Goal: Check status: Check status

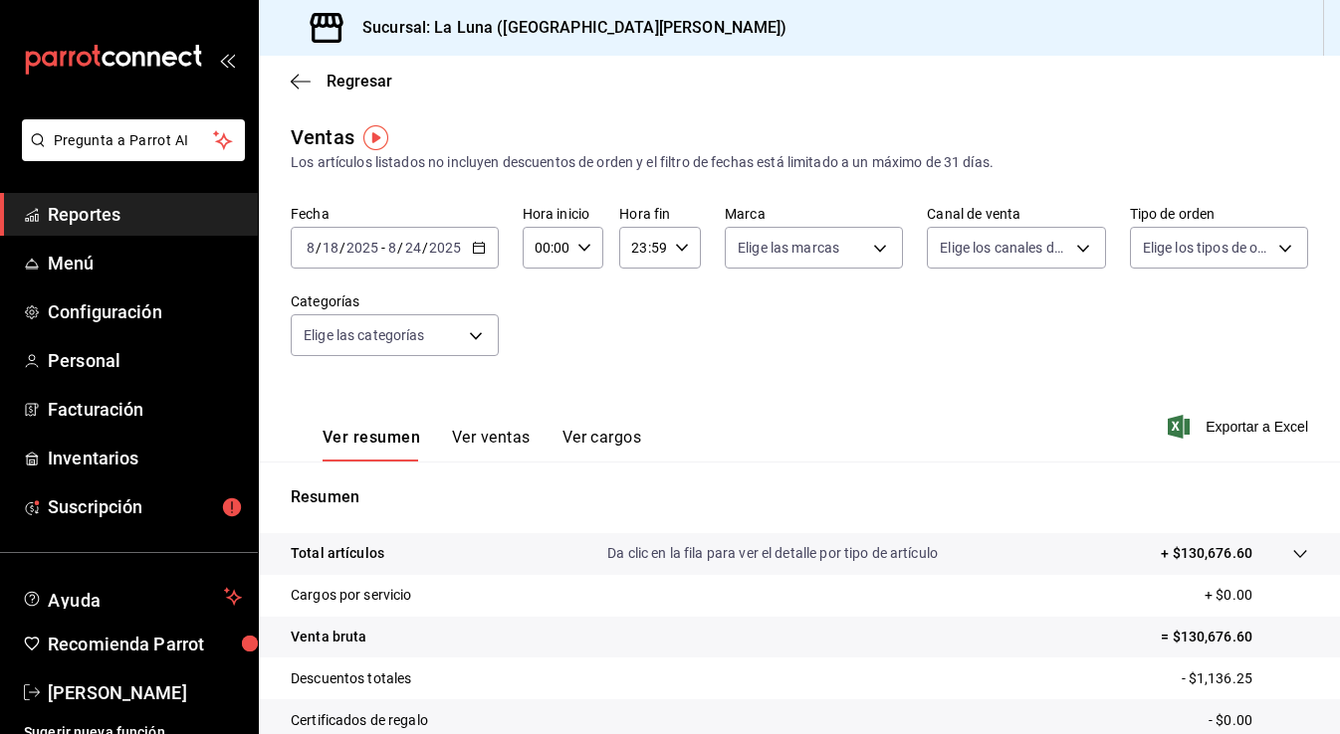
click at [102, 221] on span "Reportes" at bounding box center [145, 214] width 194 height 27
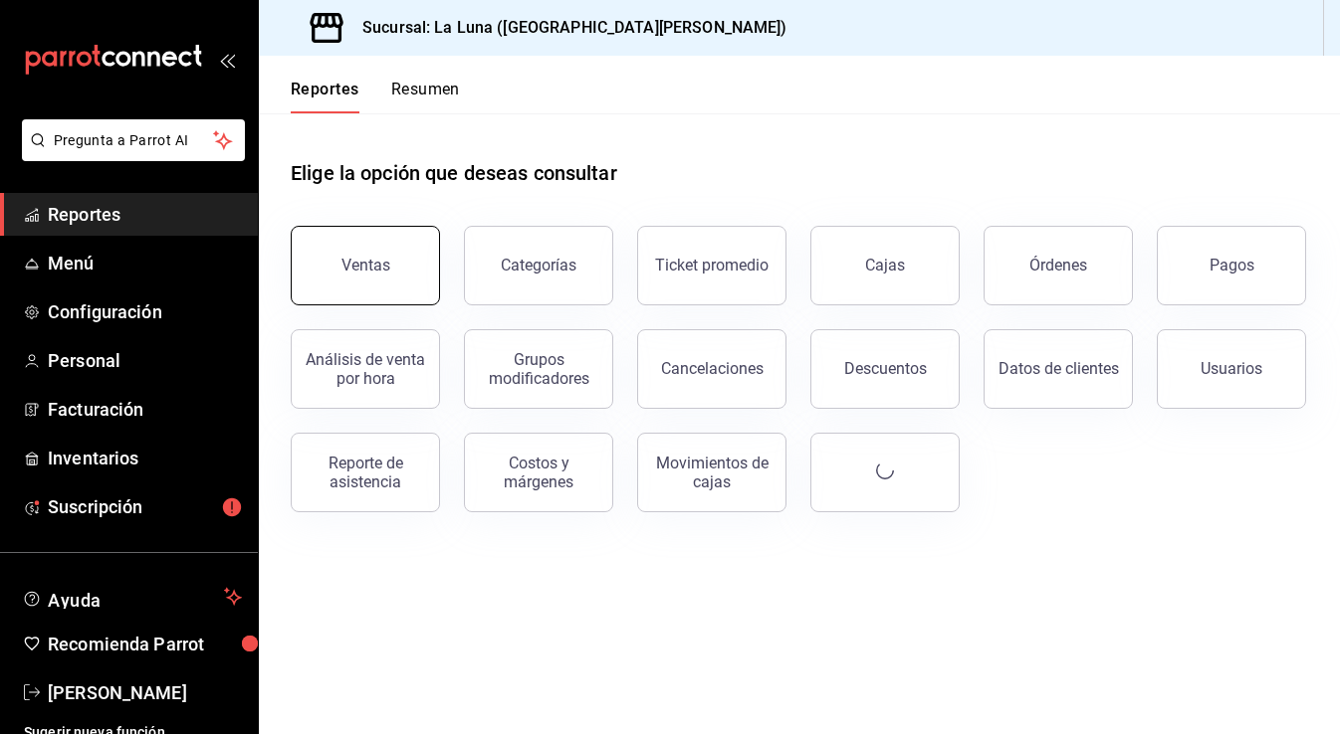
click at [324, 241] on button "Ventas" at bounding box center [365, 266] width 149 height 80
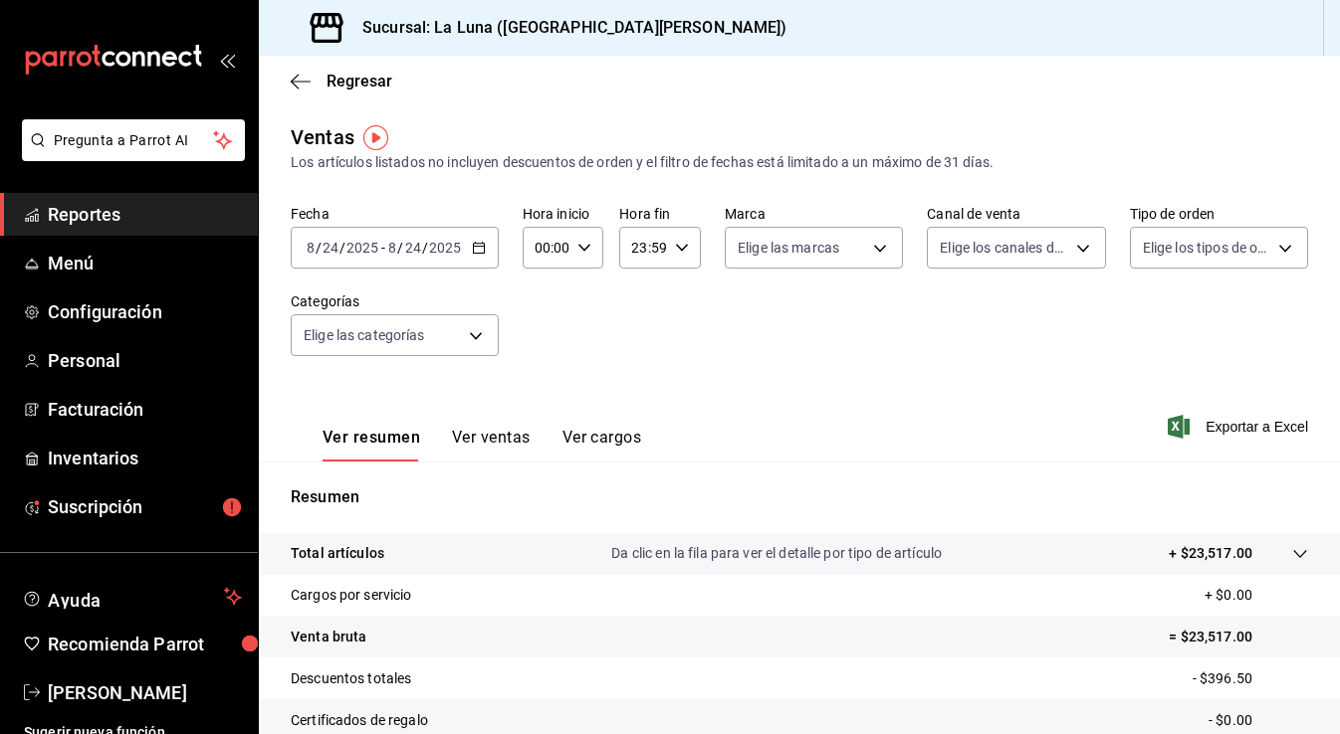
click at [472, 248] on icon "button" at bounding box center [479, 248] width 14 height 14
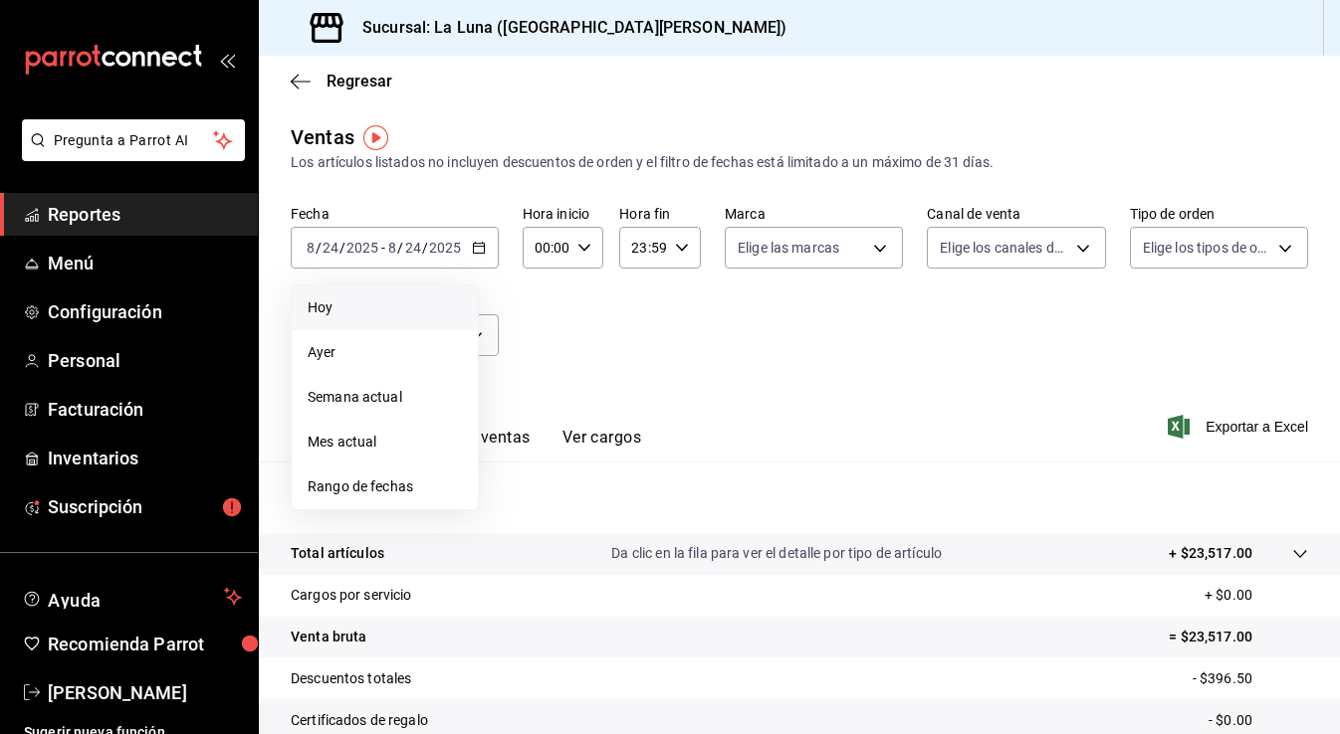
click at [412, 314] on span "Hoy" at bounding box center [385, 308] width 154 height 21
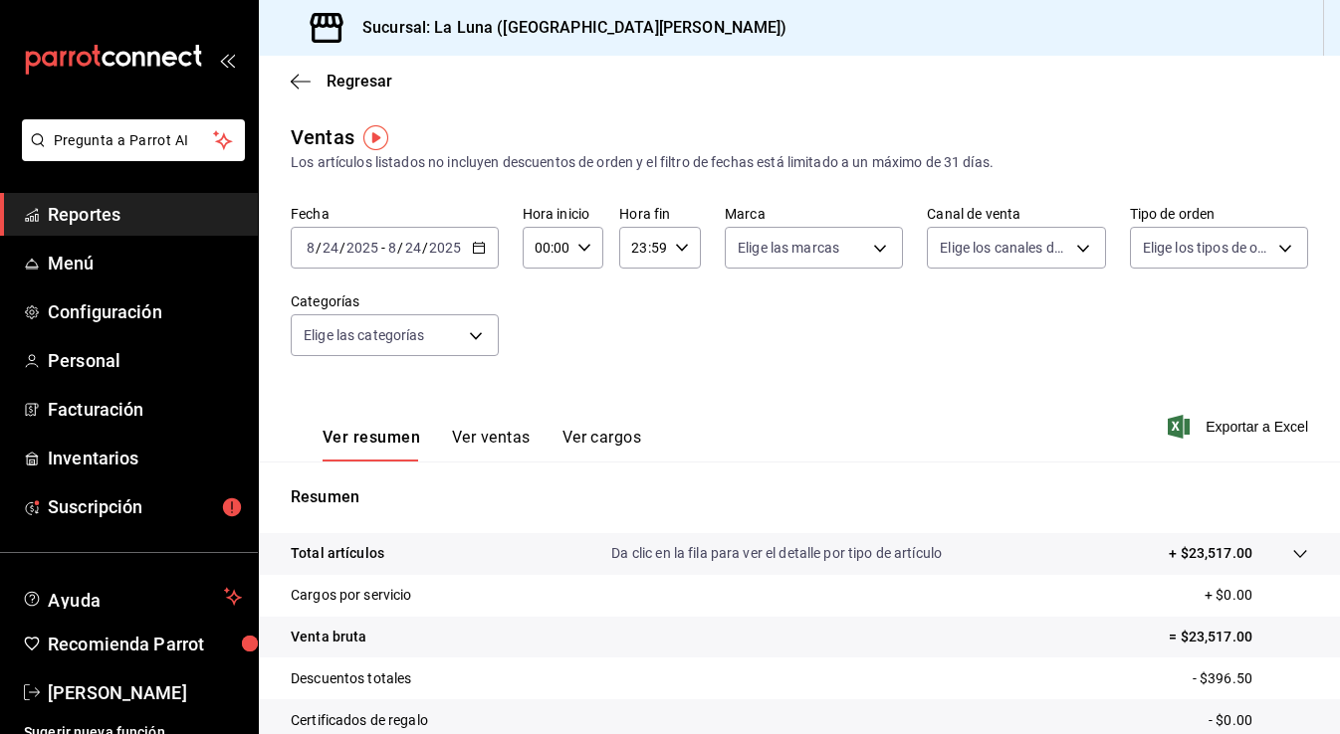
click at [480, 245] on icon "button" at bounding box center [479, 248] width 14 height 14
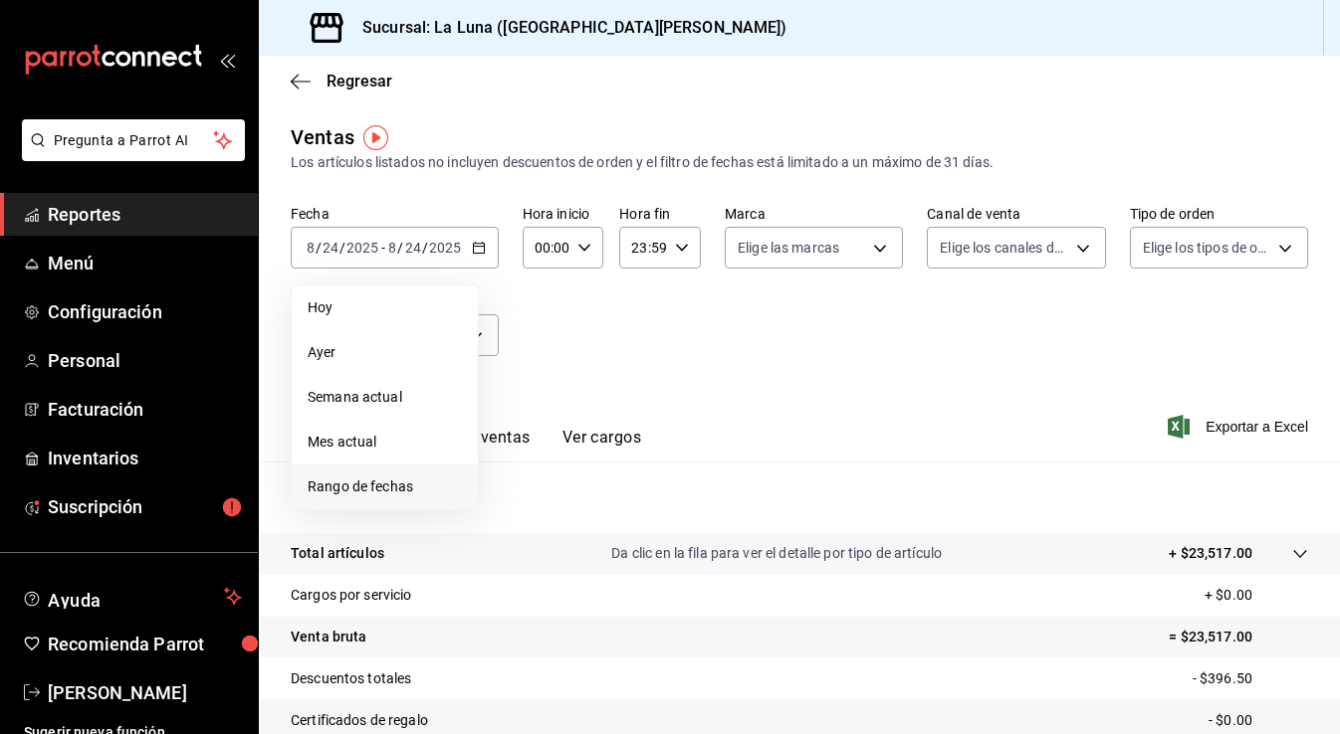
click at [404, 478] on span "Rango de fechas" at bounding box center [385, 487] width 154 height 21
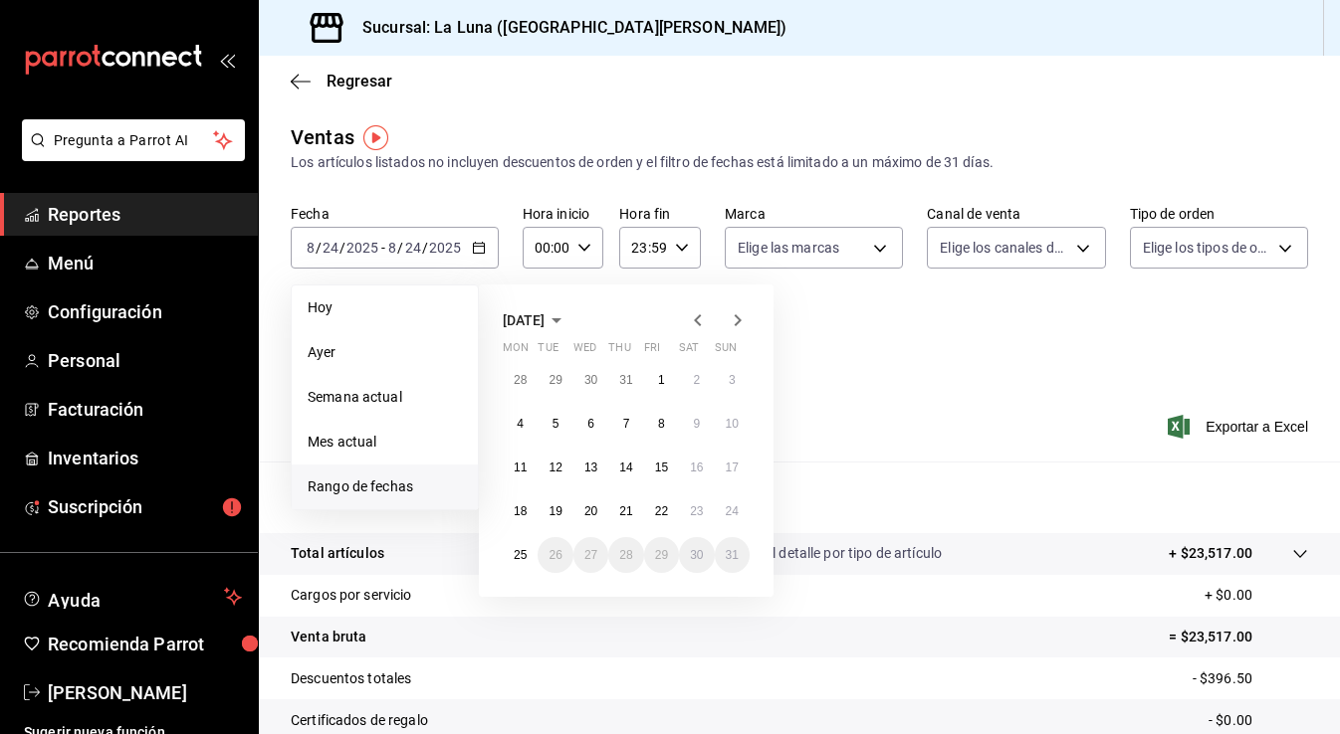
click at [528, 550] on button "25" at bounding box center [520, 555] width 35 height 36
click at [460, 410] on li "Semana actual" at bounding box center [385, 397] width 186 height 45
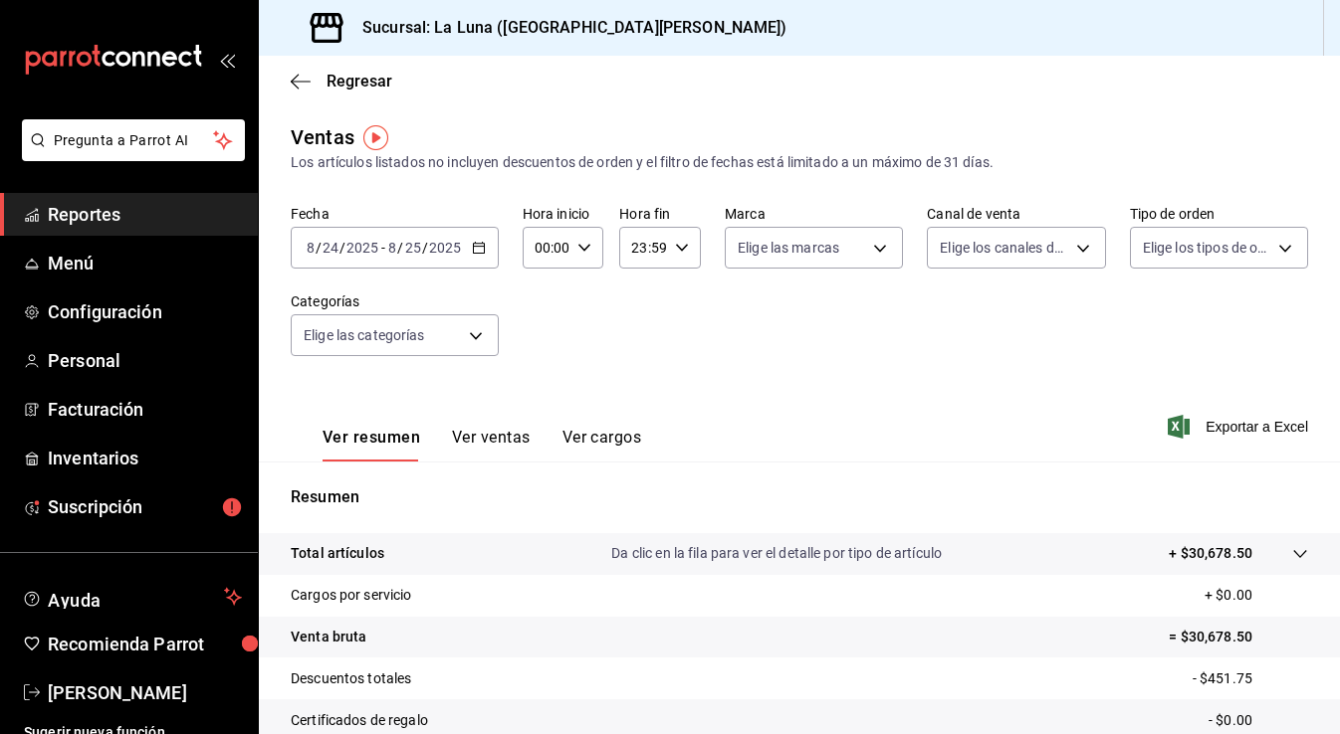
click at [478, 250] on icon "button" at bounding box center [479, 248] width 14 height 14
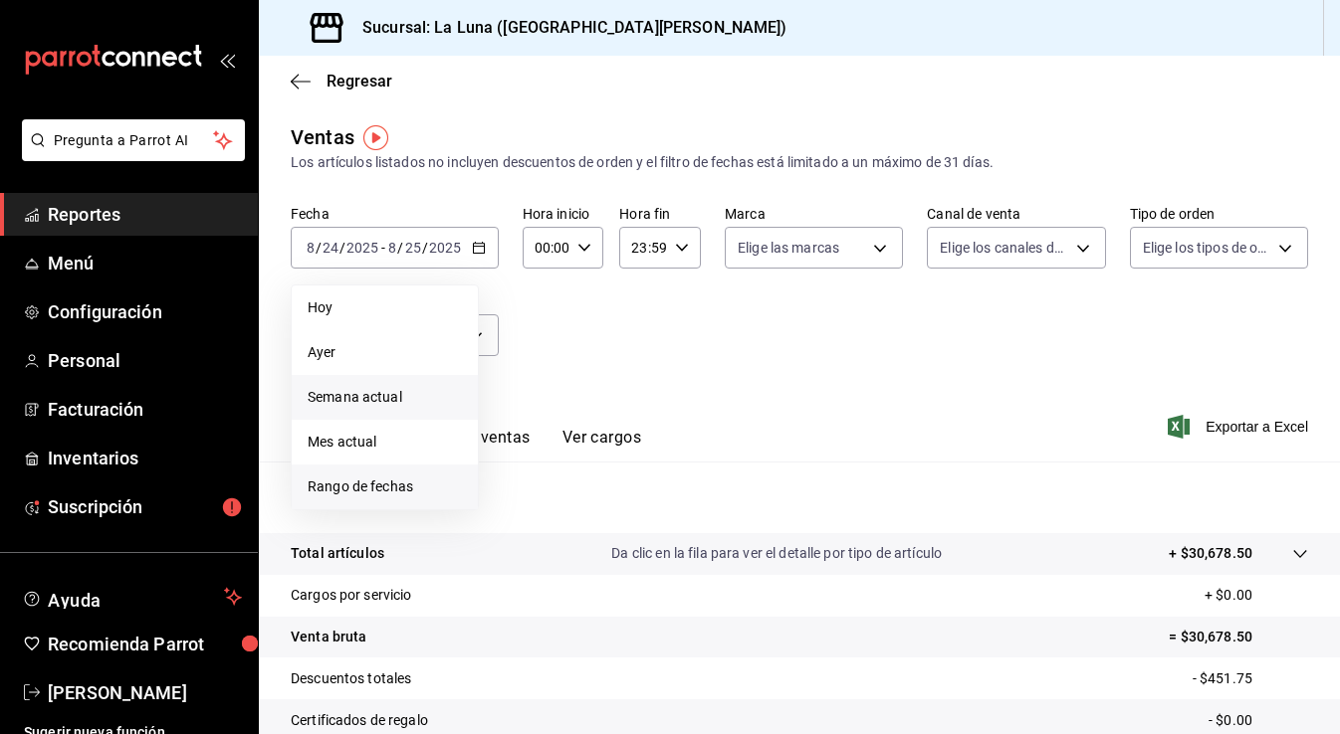
click at [385, 482] on span "Rango de fechas" at bounding box center [385, 487] width 154 height 21
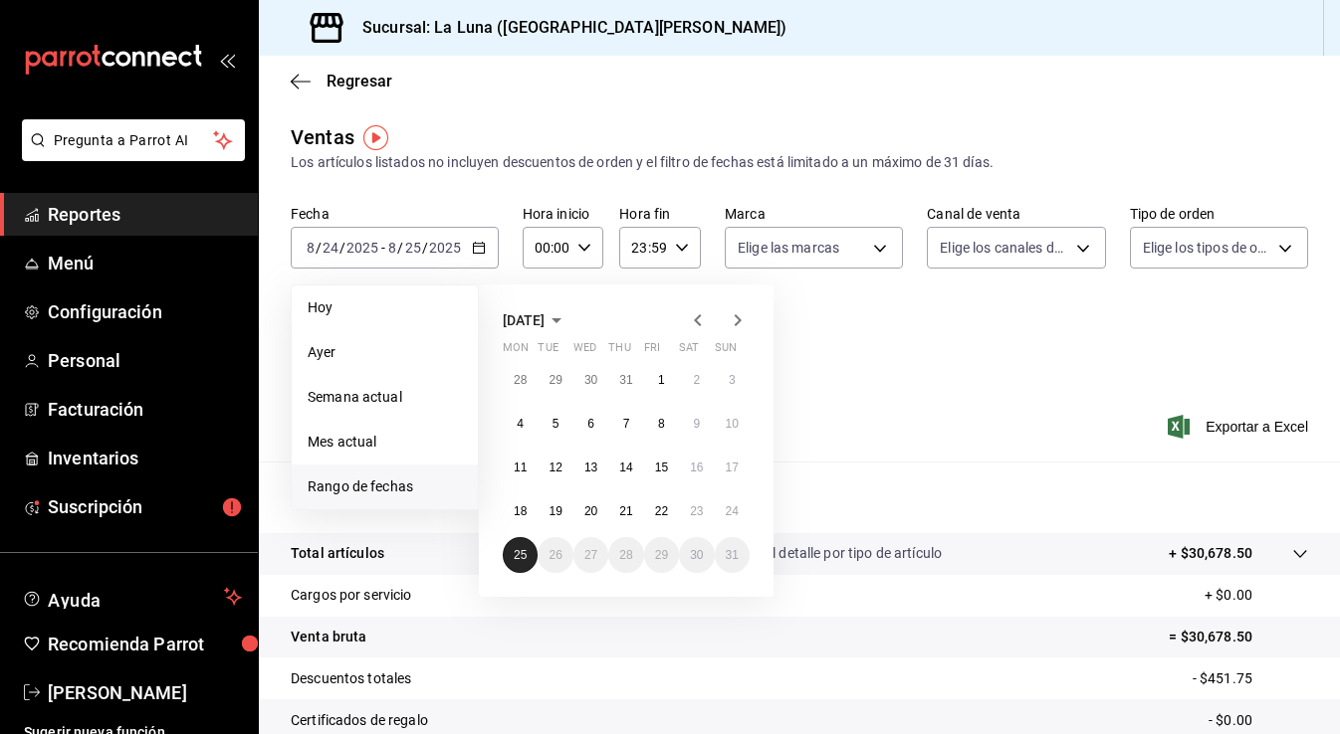
click at [525, 552] on abbr "25" at bounding box center [520, 555] width 13 height 14
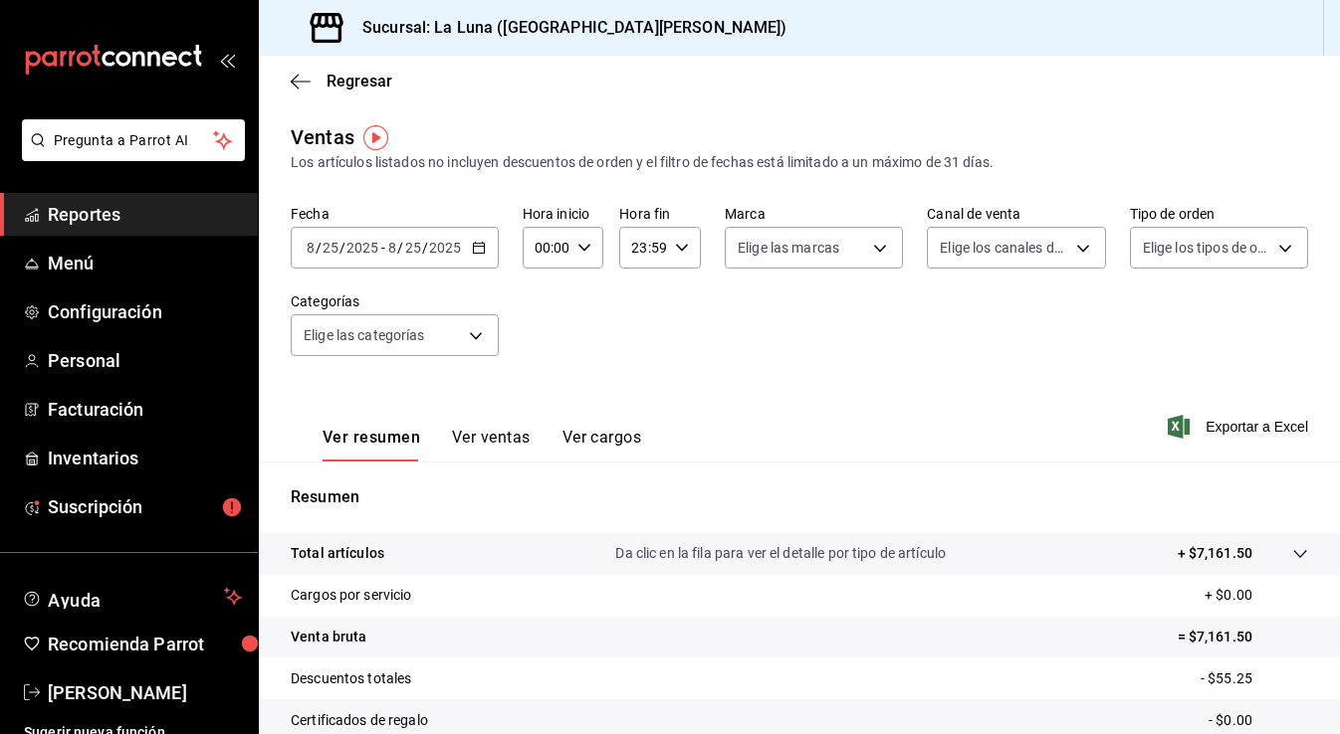
click at [478, 244] on icon "button" at bounding box center [479, 248] width 14 height 14
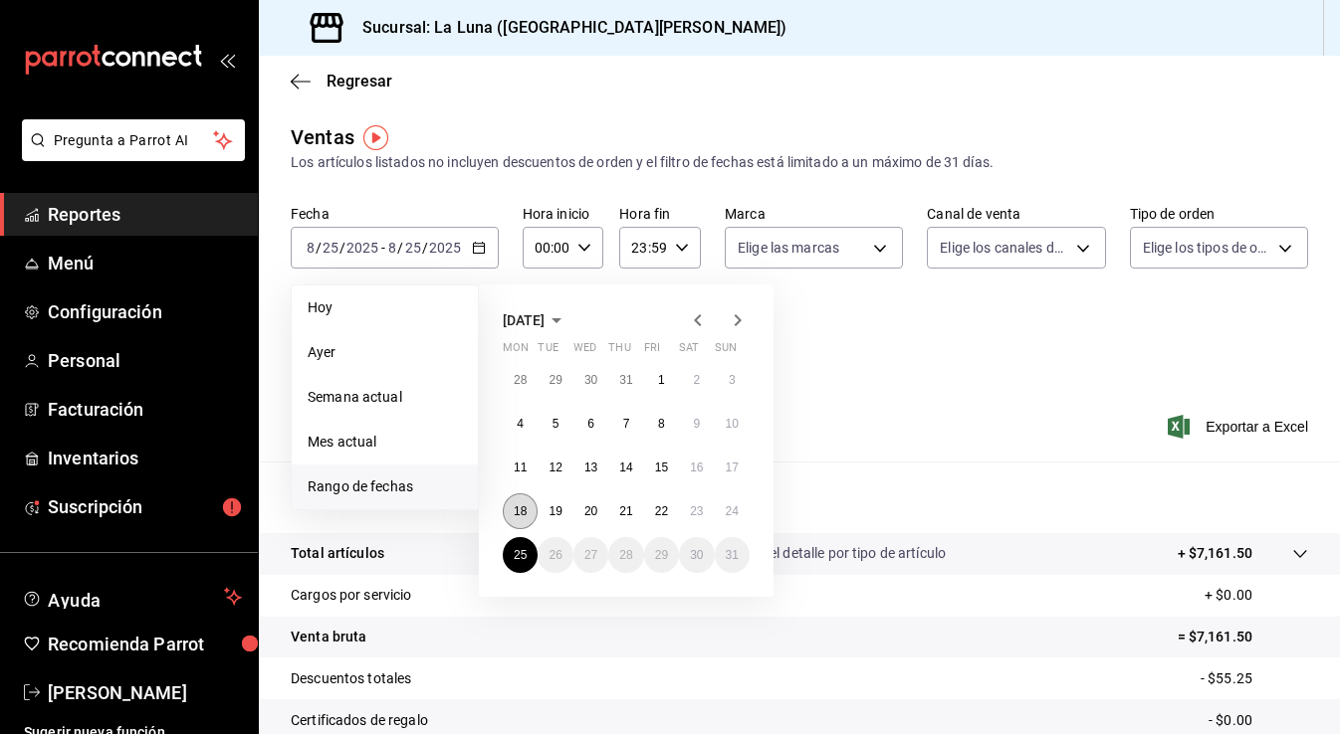
click at [521, 513] on abbr "18" at bounding box center [520, 512] width 13 height 14
click at [730, 513] on abbr "24" at bounding box center [731, 512] width 13 height 14
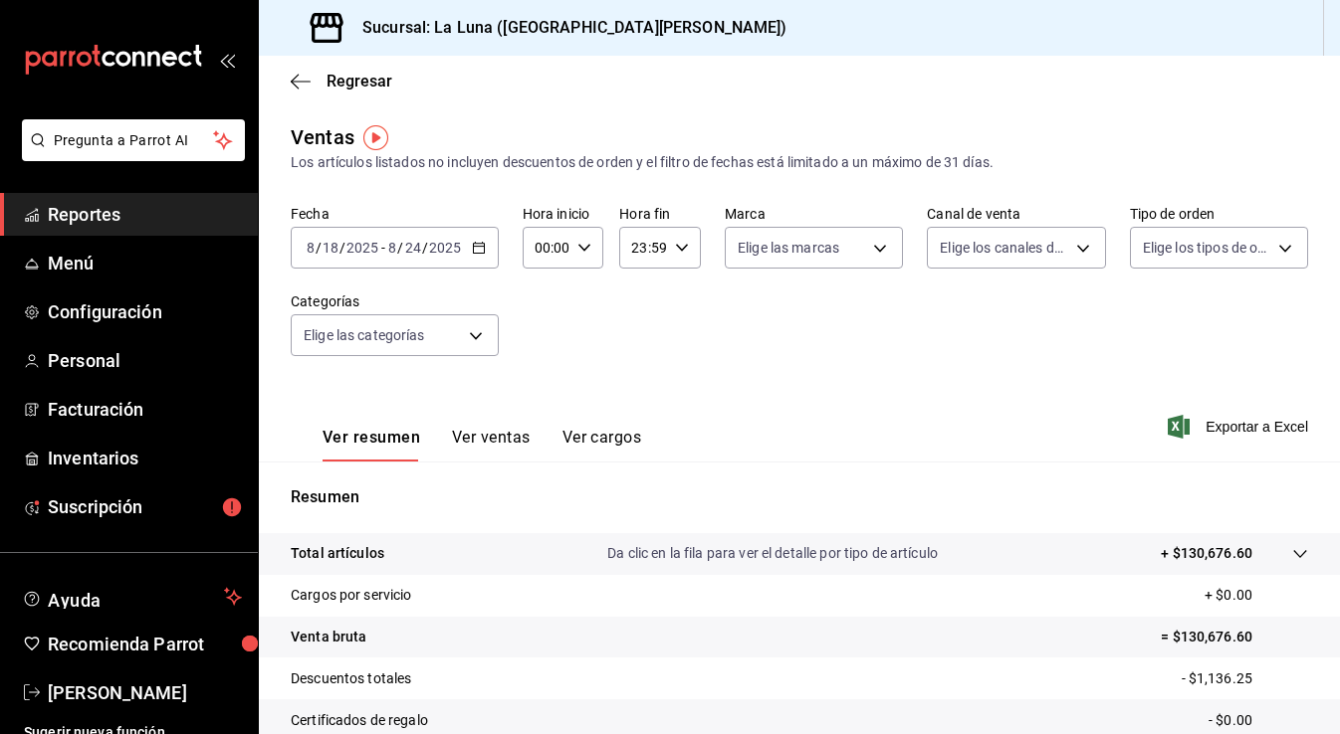
click at [475, 249] on icon "button" at bounding box center [479, 248] width 14 height 14
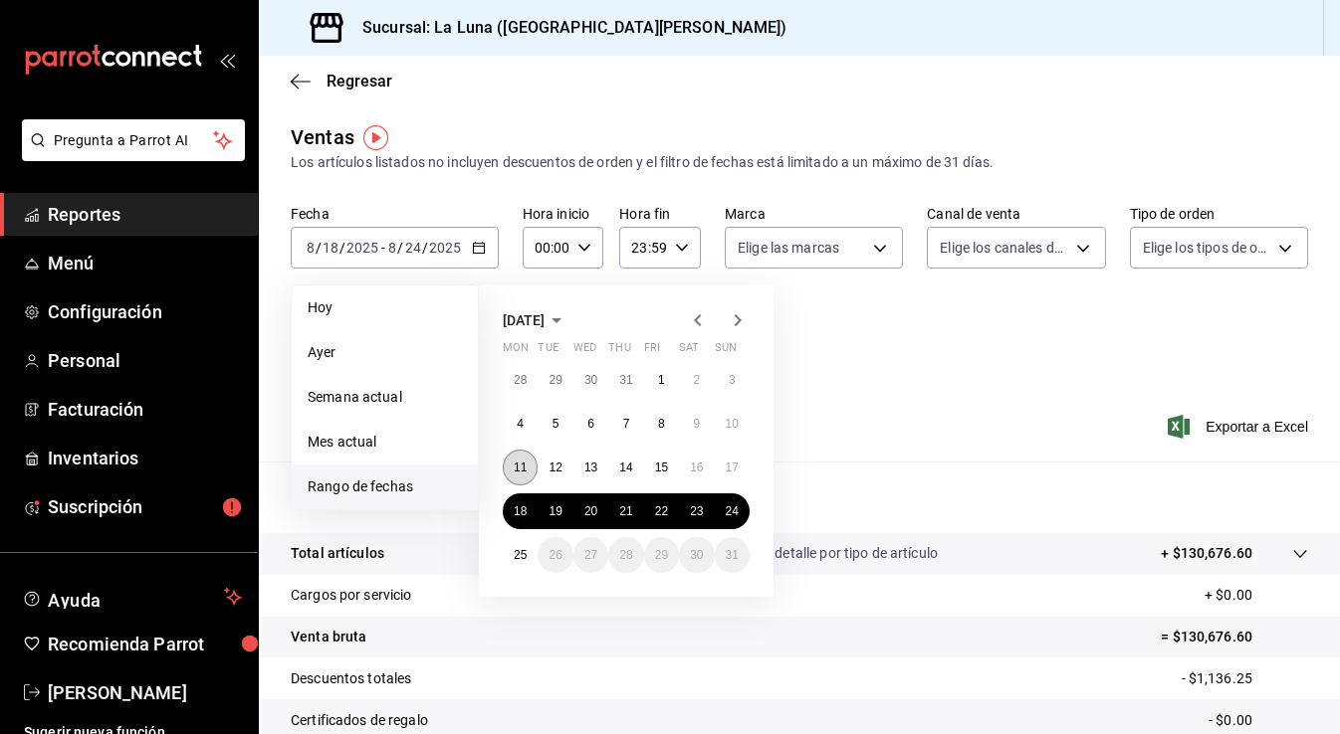
click at [522, 456] on button "11" at bounding box center [520, 468] width 35 height 36
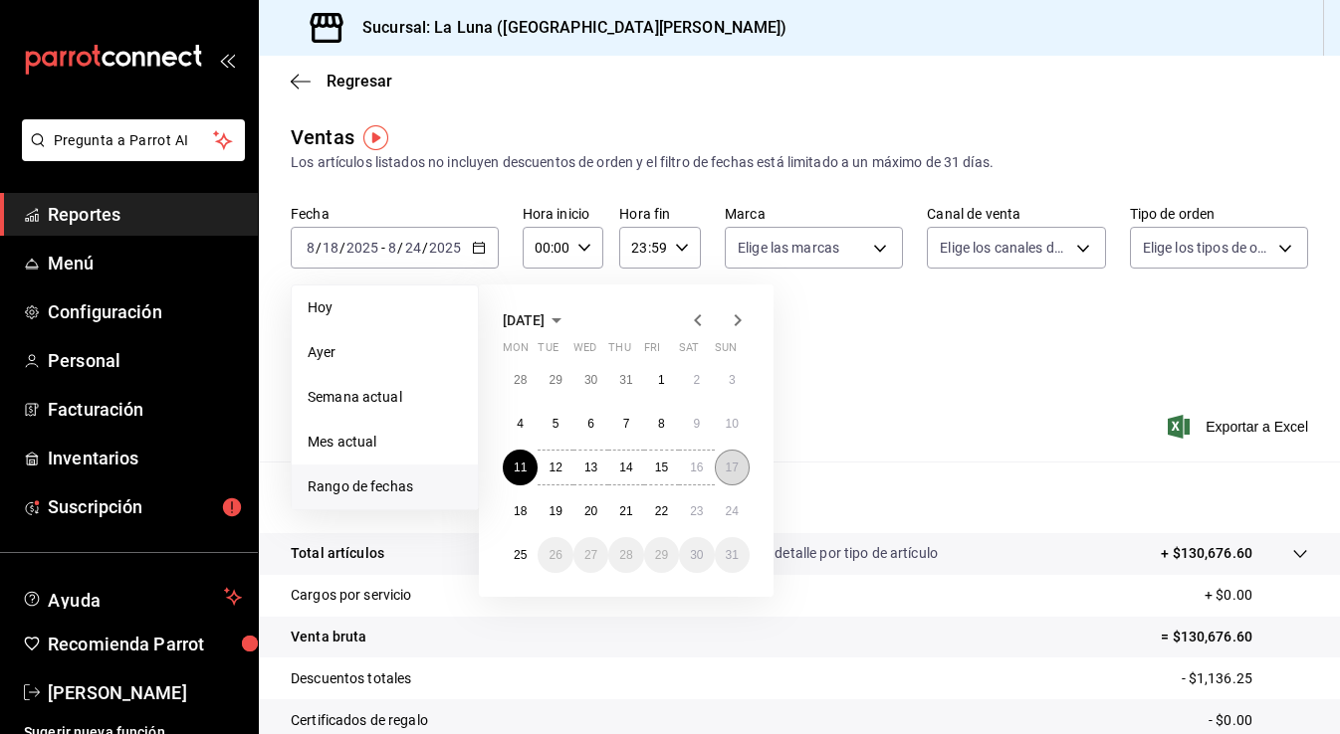
click at [736, 465] on abbr "17" at bounding box center [731, 468] width 13 height 14
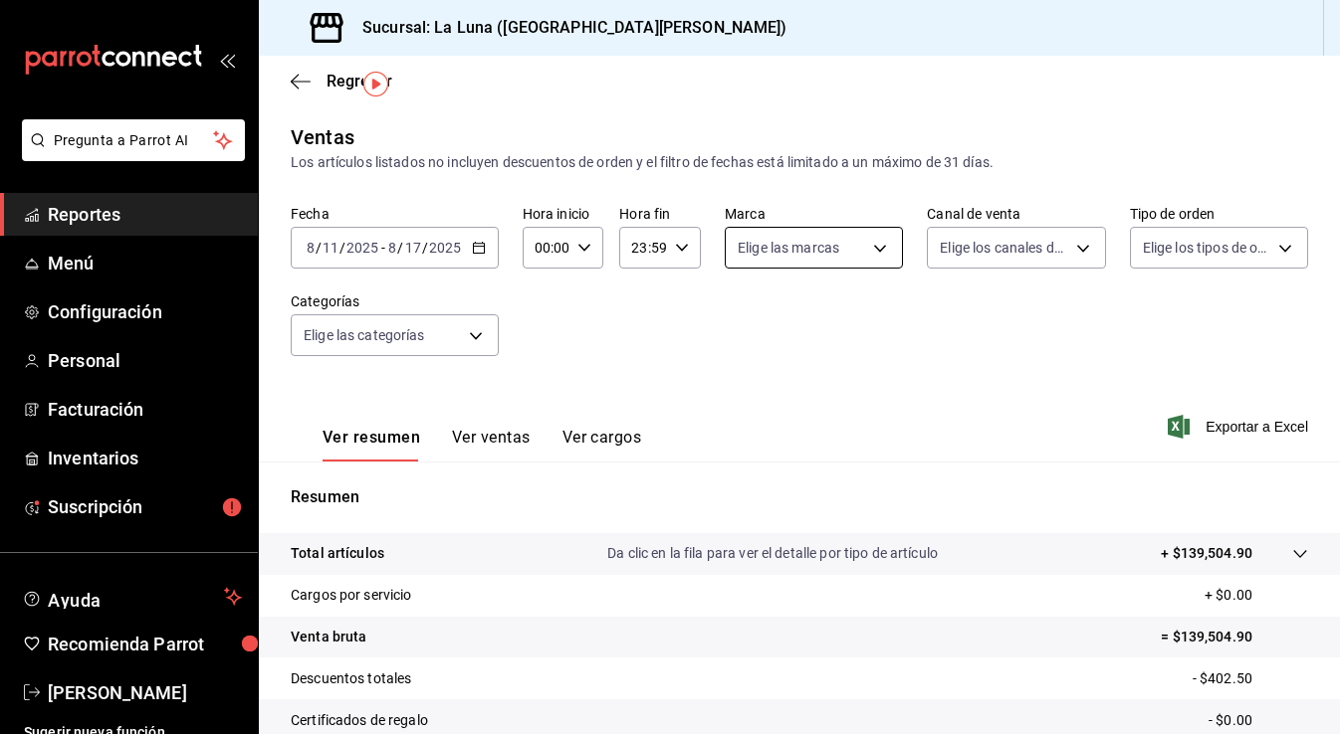
scroll to position [219, 0]
